Goal: Find specific page/section

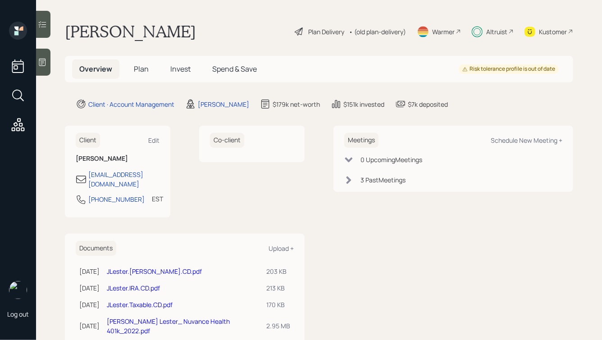
click at [493, 32] on div "Altruist" at bounding box center [496, 31] width 21 height 9
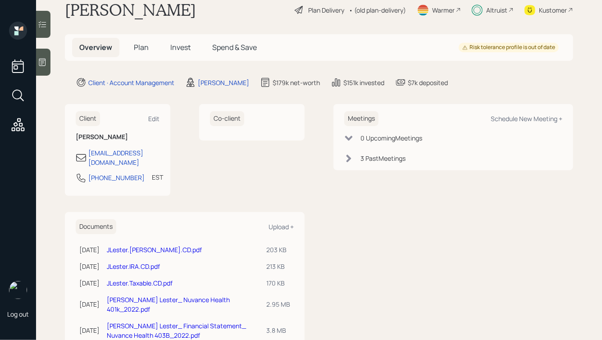
scroll to position [26, 0]
